Goal: Task Accomplishment & Management: Use online tool/utility

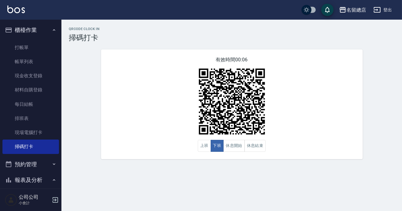
click at [318, 143] on div "有效時間 00:06 上班 下班 休息開始 休息結束" at bounding box center [232, 104] width 262 height 110
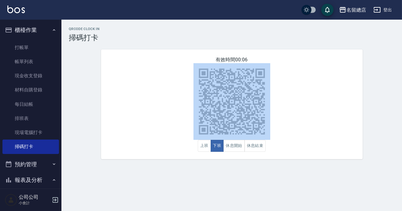
click at [318, 143] on div "有效時間 00:06 上班 下班 休息開始 休息結束" at bounding box center [232, 104] width 262 height 110
click at [318, 143] on div "有效時間 00:05 上班 下班 休息開始 休息結束" at bounding box center [232, 104] width 262 height 110
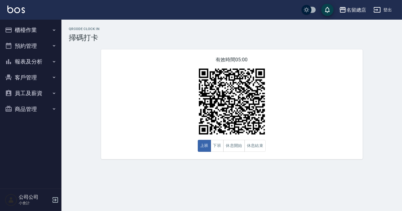
click at [217, 147] on button "下班" at bounding box center [217, 146] width 13 height 12
